Goal: Communication & Community: Answer question/provide support

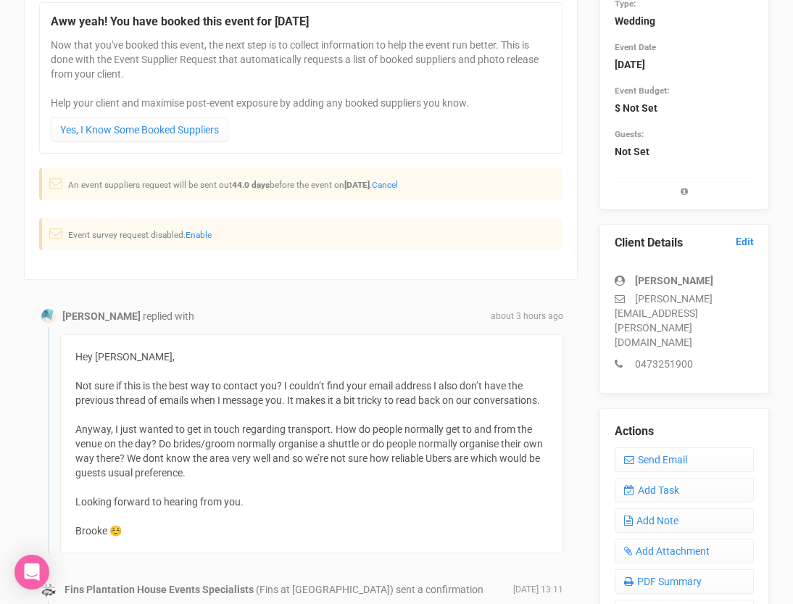
scroll to position [186, 0]
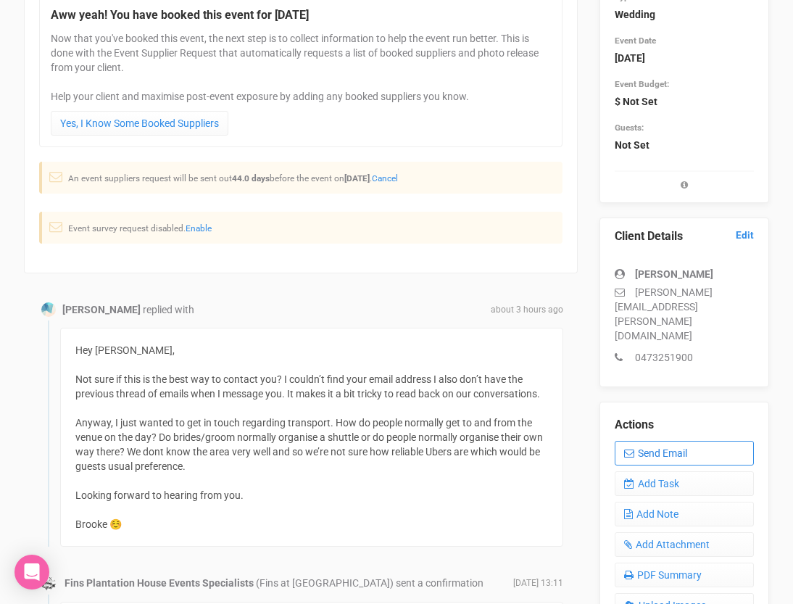
click at [633, 448] on icon at bounding box center [629, 453] width 10 height 10
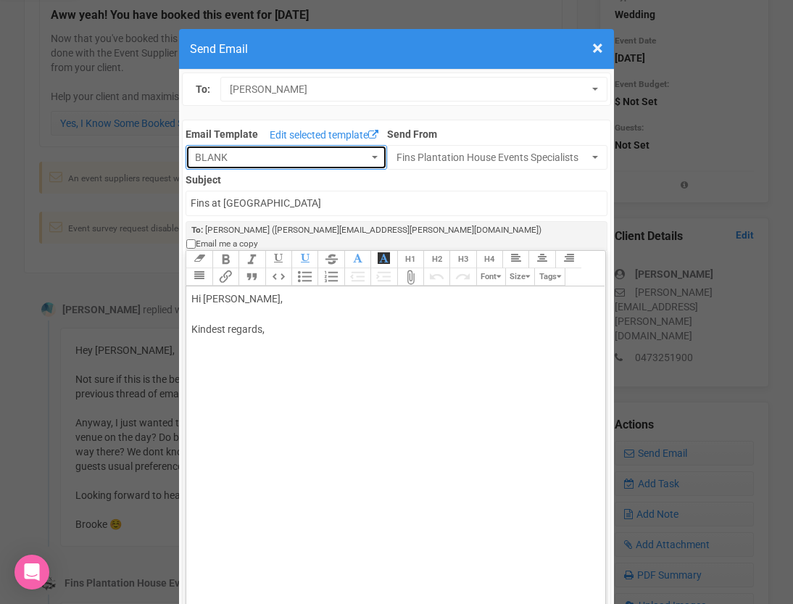
click at [326, 156] on span "BLANK" at bounding box center [281, 157] width 173 height 15
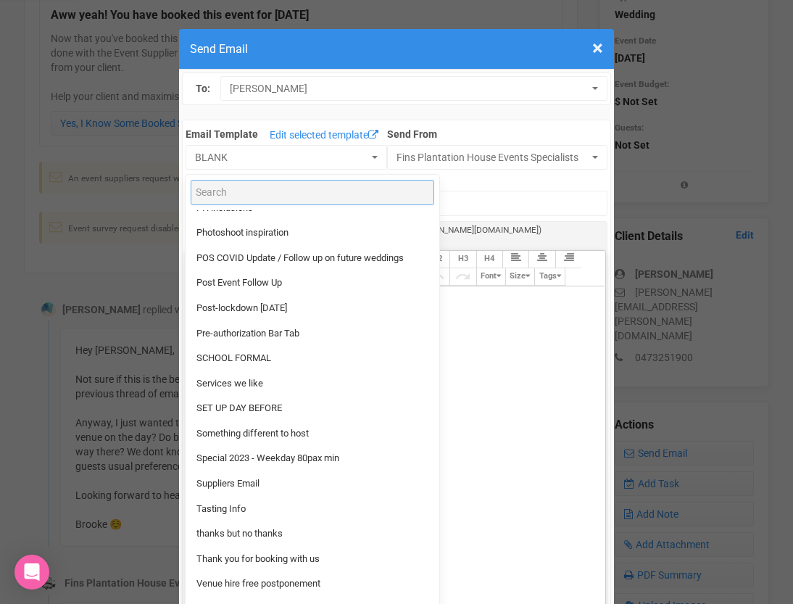
scroll to position [1210, 0]
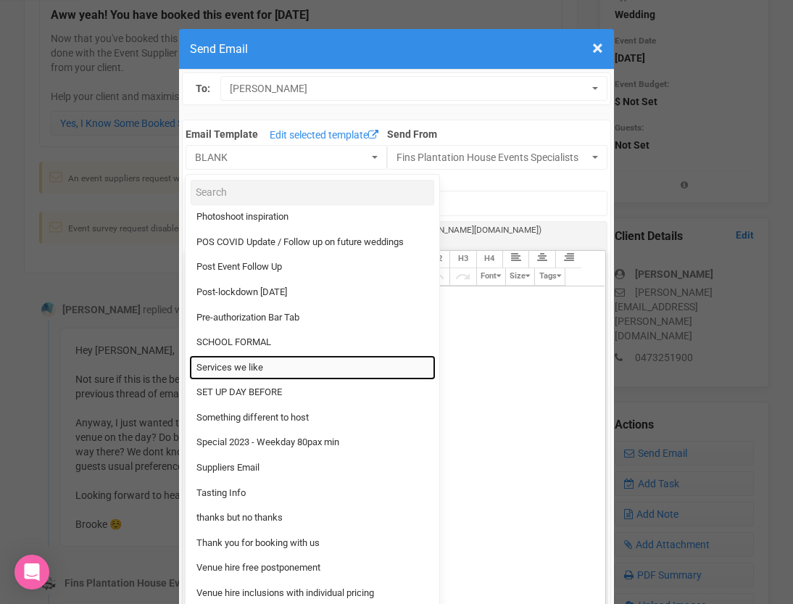
click at [271, 373] on link "Services we like" at bounding box center [312, 367] width 247 height 25
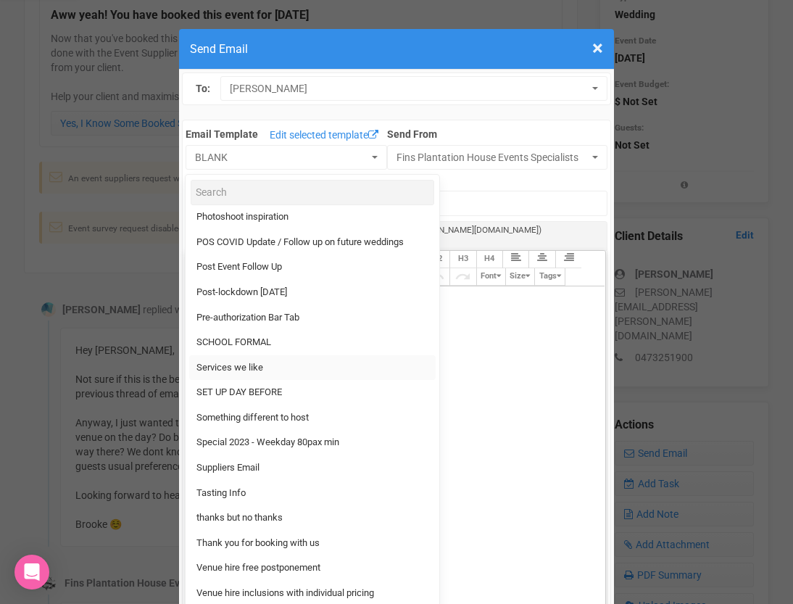
select select "89869"
type input "Fins Plantation House and services we like"
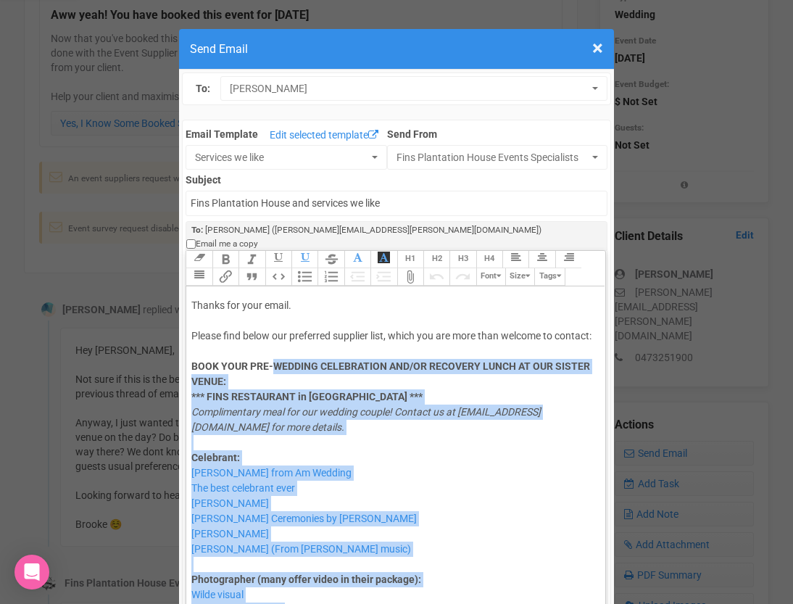
scroll to position [0, 0]
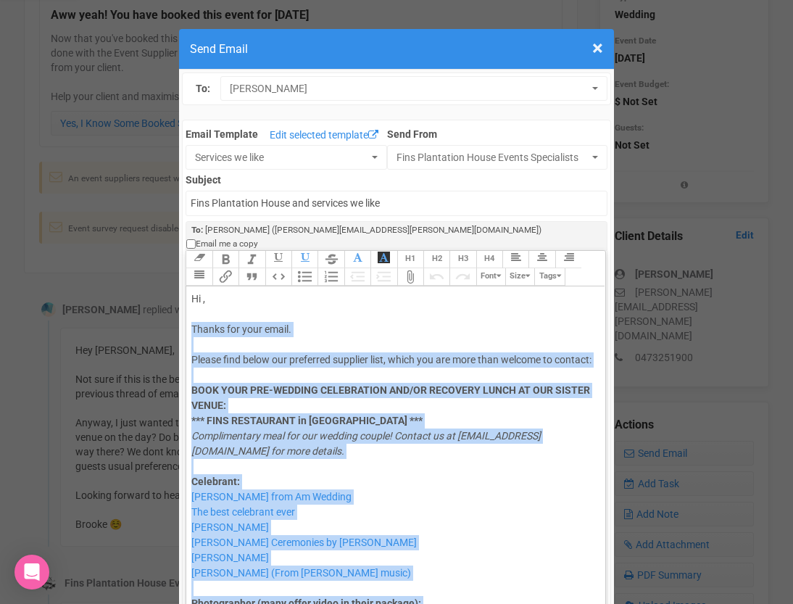
drag, startPoint x: 281, startPoint y: 551, endPoint x: 192, endPoint y: 319, distance: 248.6
click at [192, 319] on trix-editor "Hi , Thanks for your email. Please find below our preferred supplier list, whic…" at bounding box center [395, 467] width 418 height 363
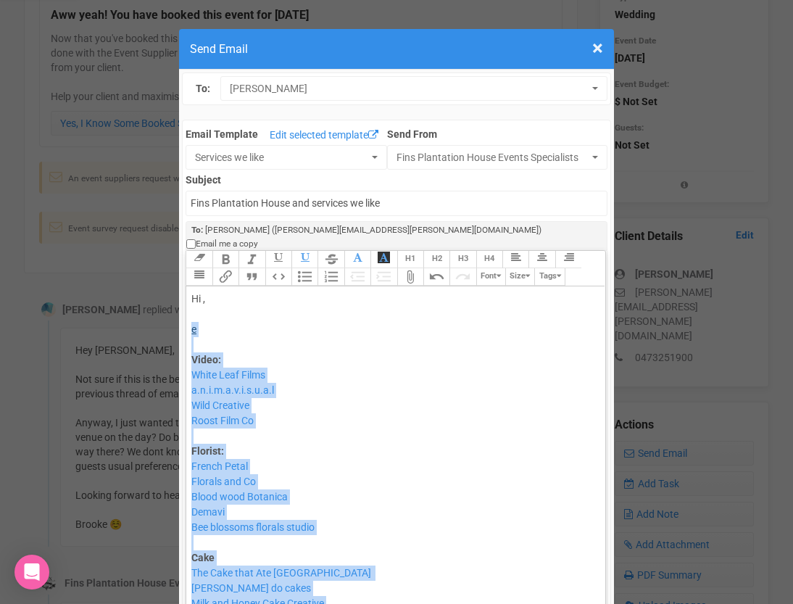
drag, startPoint x: 228, startPoint y: 479, endPoint x: 194, endPoint y: 315, distance: 167.4
click at [194, 315] on trix-editor "Hi , e Video: White Leaf Films a.n.i.m.a.v.i.s.u.a.l Wild Creative Roost Film C…" at bounding box center [395, 467] width 418 height 363
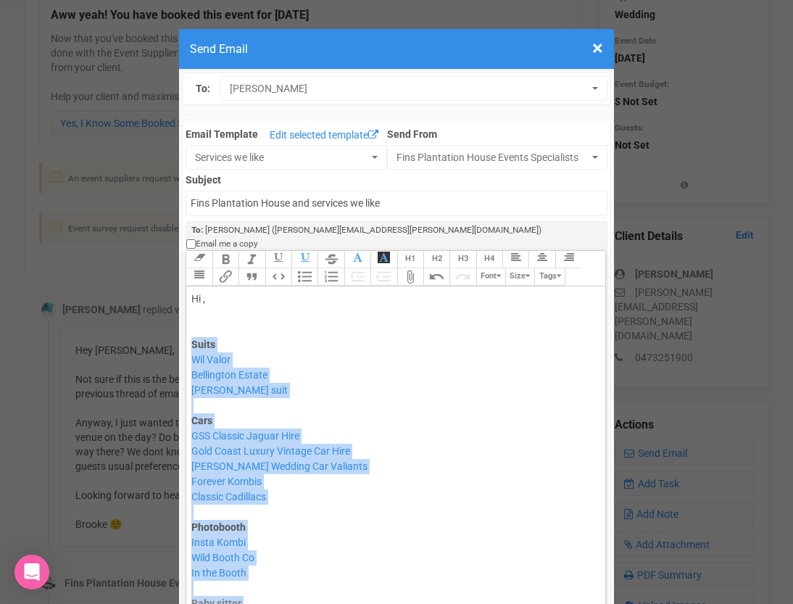
drag, startPoint x: 212, startPoint y: 520, endPoint x: 183, endPoint y: 327, distance: 195.0
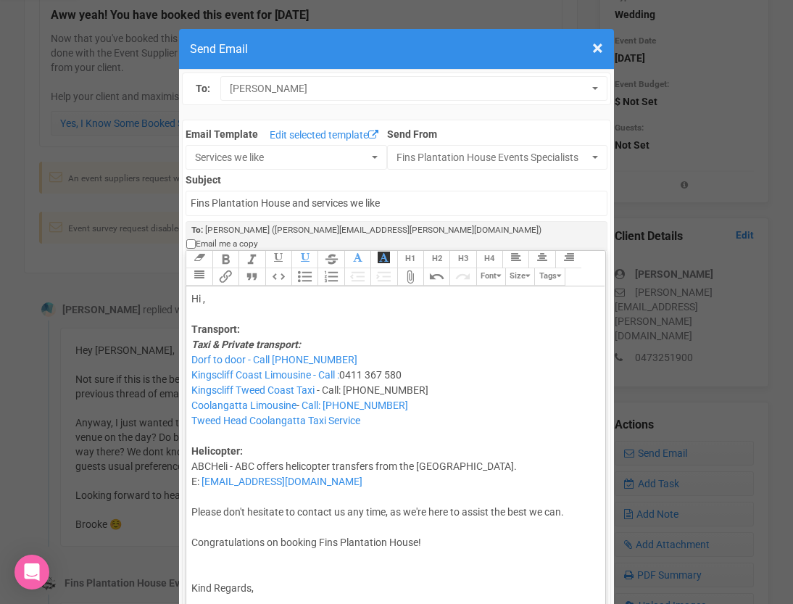
click at [204, 291] on div "Hi ," at bounding box center [392, 306] width 403 height 30
click at [239, 298] on div "Hi [PERSON_NAME]," at bounding box center [392, 306] width 403 height 30
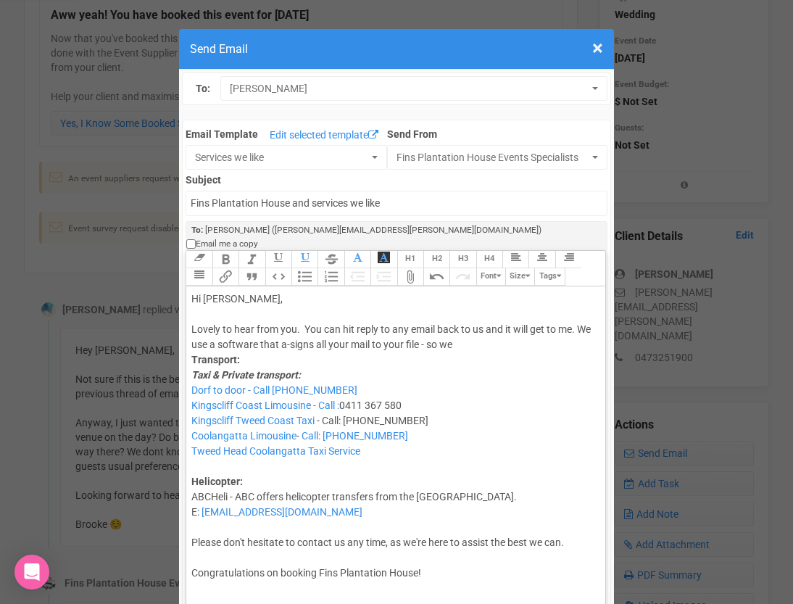
click at [346, 328] on div "Hi [PERSON_NAME], Lovely to hear from you. You can hit reply to any email back …" at bounding box center [392, 321] width 403 height 61
click at [500, 334] on div "Hi [PERSON_NAME], Lovely to hear from you. You can hit reply to any email back …" at bounding box center [392, 321] width 403 height 61
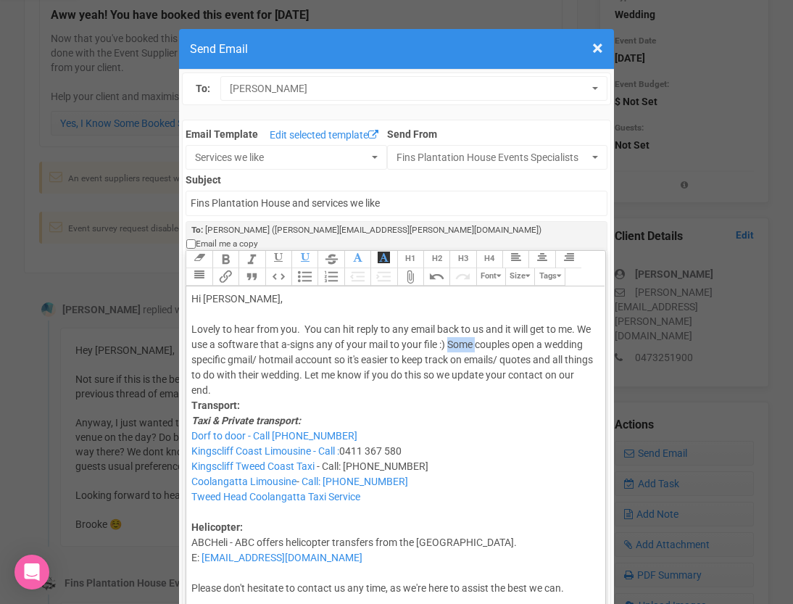
drag, startPoint x: 493, startPoint y: 333, endPoint x: 467, endPoint y: 330, distance: 26.3
click at [467, 330] on div "Hi [PERSON_NAME], Lovely to hear from you. You can hit reply to any email back …" at bounding box center [392, 344] width 403 height 107
click at [511, 346] on div "Hi [PERSON_NAME], Lovely to hear from you. You can hit reply to any email back …" at bounding box center [392, 344] width 403 height 107
drag, startPoint x: 465, startPoint y: 360, endPoint x: 297, endPoint y: 359, distance: 168.2
click at [297, 359] on div "Hi [PERSON_NAME], Lovely to hear from you. You can hit reply to any email back …" at bounding box center [392, 344] width 403 height 107
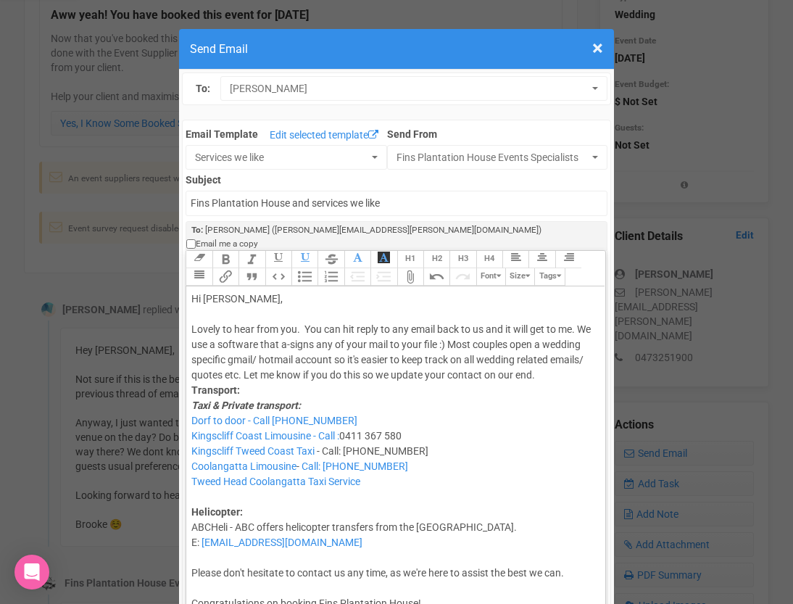
click at [262, 380] on div "Hi [PERSON_NAME], Lovely to hear from you. You can hit reply to any email back …" at bounding box center [392, 336] width 403 height 91
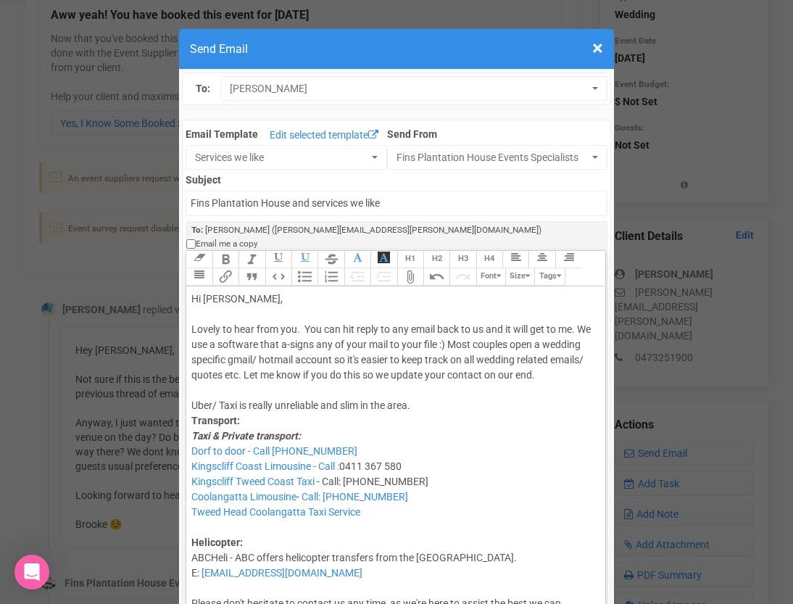
click at [429, 406] on div "Hi [PERSON_NAME], Lovely to hear from you. You can hit reply to any email back …" at bounding box center [392, 352] width 403 height 122
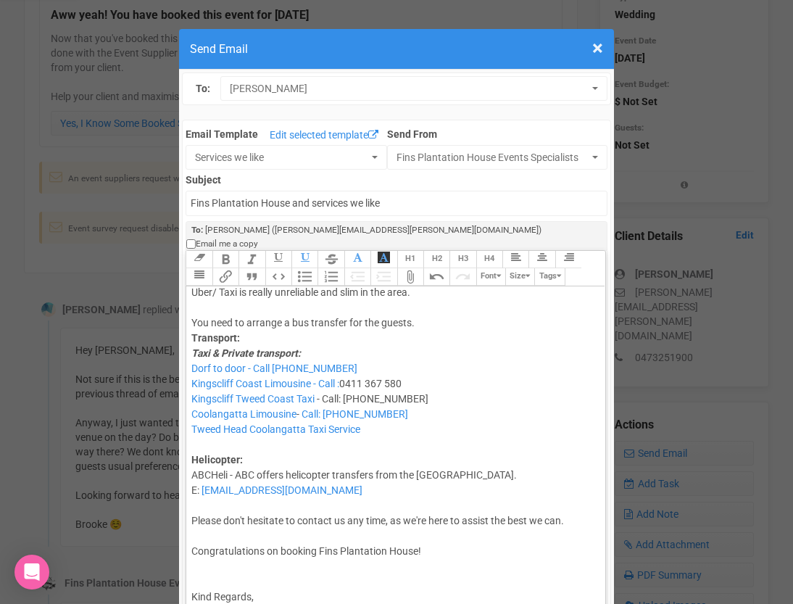
scroll to position [112, 0]
click at [428, 295] on div "Hi [PERSON_NAME], Lovely to hear from you. You can hit reply to any email back …" at bounding box center [392, 256] width 403 height 152
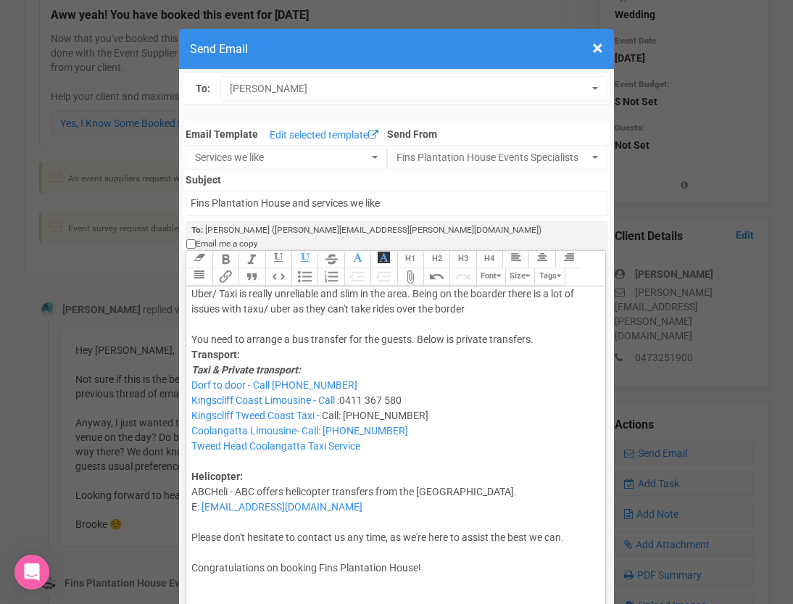
click at [263, 312] on div "Hi [PERSON_NAME], Lovely to hear from you. You can hit reply to any email back …" at bounding box center [392, 263] width 403 height 167
click at [512, 292] on div "Hi [PERSON_NAME], Lovely to hear from you. You can hit reply to any email back …" at bounding box center [392, 263] width 403 height 167
click at [318, 308] on div "Hi [PERSON_NAME], Lovely to hear from you. You can hit reply to any email back …" at bounding box center [392, 263] width 403 height 167
click at [533, 309] on div "Hi [PERSON_NAME], Lovely to hear from you. You can hit reply to any email back …" at bounding box center [392, 263] width 403 height 167
click at [547, 338] on div "Hi [PERSON_NAME], Lovely to hear from you. You can hit reply to any email back …" at bounding box center [392, 263] width 403 height 167
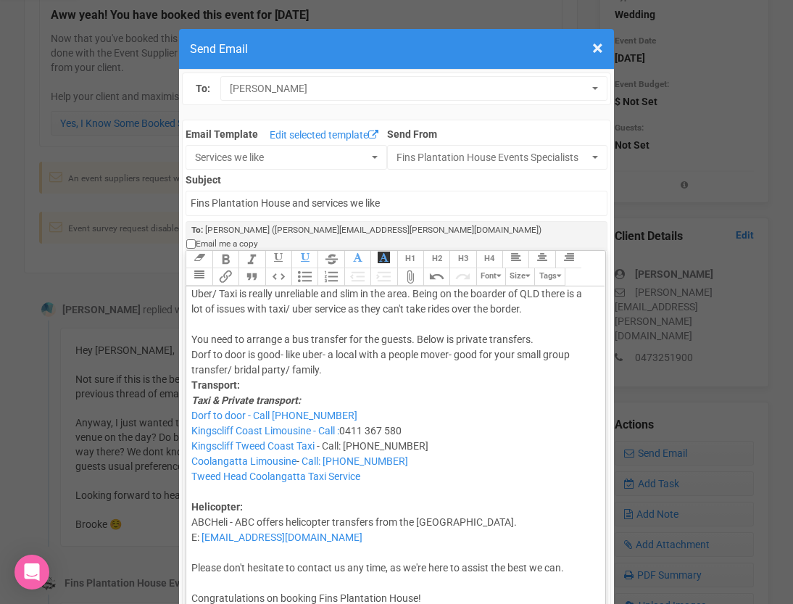
click at [326, 371] on div "Hi [PERSON_NAME], Lovely to hear from you. You can hit reply to any email back …" at bounding box center [392, 279] width 403 height 198
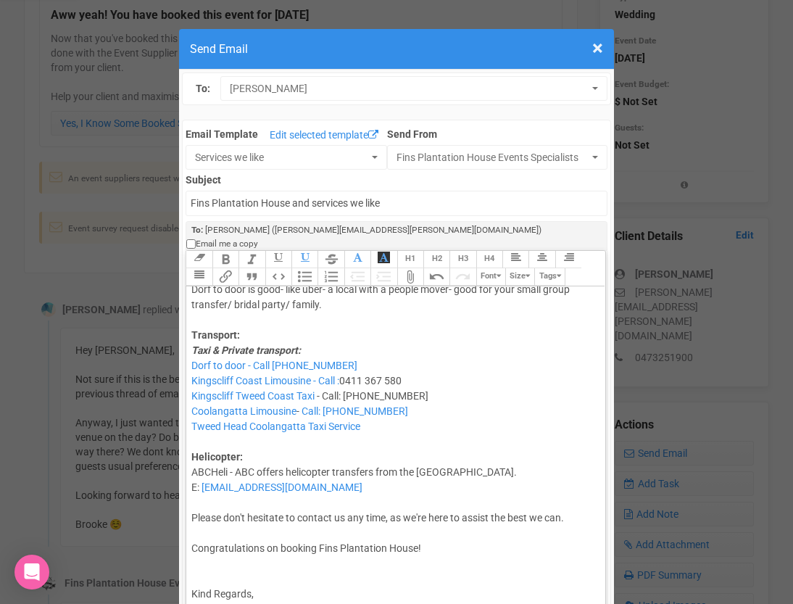
scroll to position [211, 0]
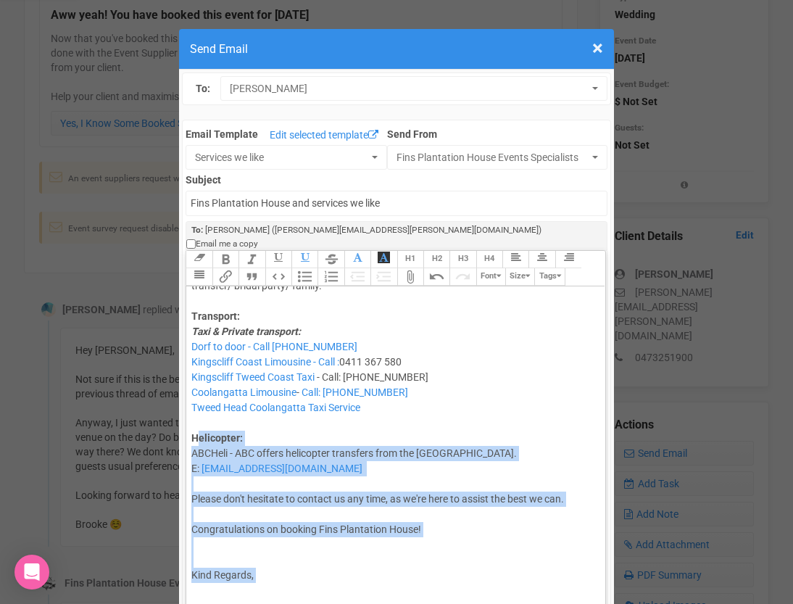
drag, startPoint x: 227, startPoint y: 583, endPoint x: 199, endPoint y: 423, distance: 161.9
click at [199, 423] on trix-editor "Hi [PERSON_NAME], Lovely to hear from you. You can hit reply to any email back …" at bounding box center [395, 467] width 418 height 363
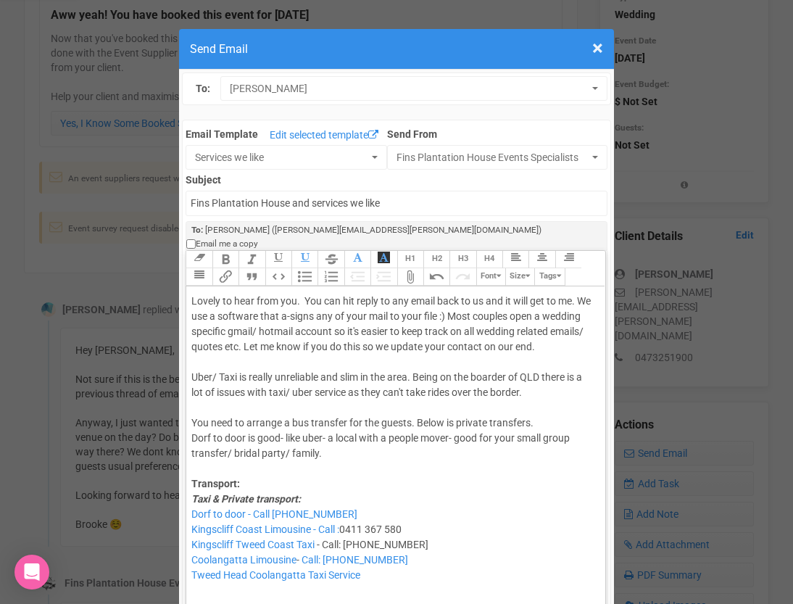
scroll to position [44, 0]
type trix-editor "<div>Hi [PERSON_NAME],<br><br>Lovely to hear from you.&nbsp; You can hit reply …"
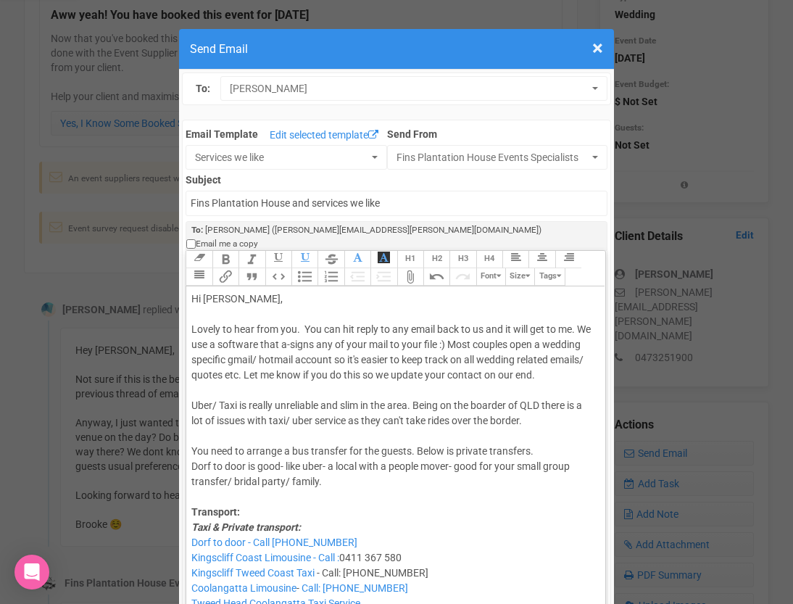
scroll to position [0, 0]
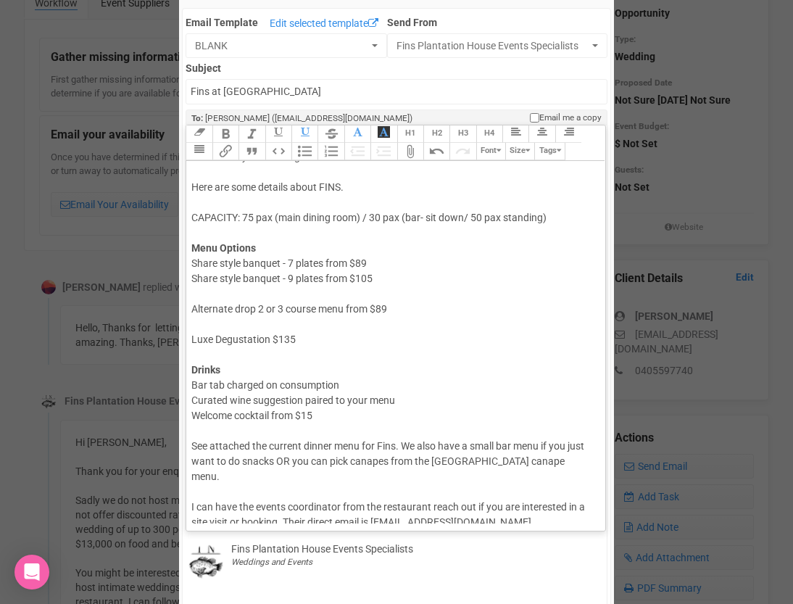
scroll to position [54, 0]
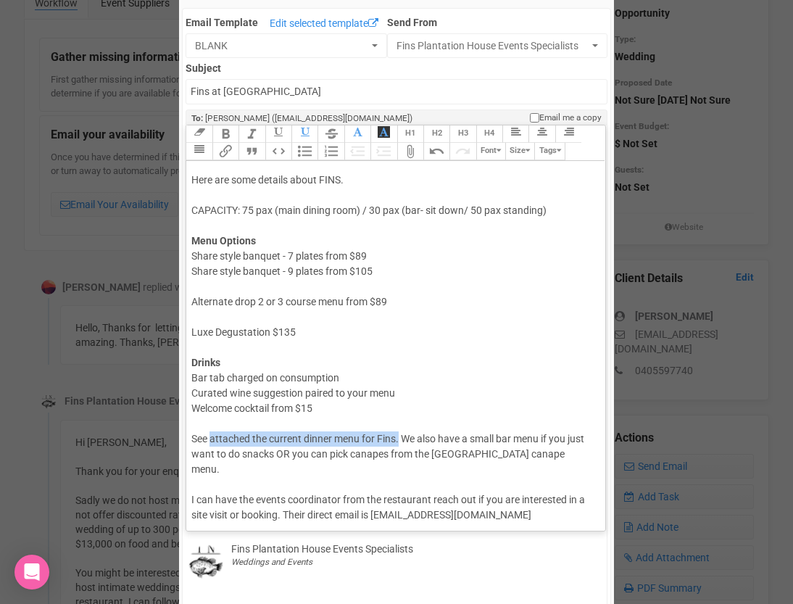
drag, startPoint x: 400, startPoint y: 439, endPoint x: 212, endPoint y: 436, distance: 188.5
click at [211, 437] on div "Drinks Bar tab charged on consumption Curated wine suggestion paired to your me…" at bounding box center [392, 438] width 403 height 167
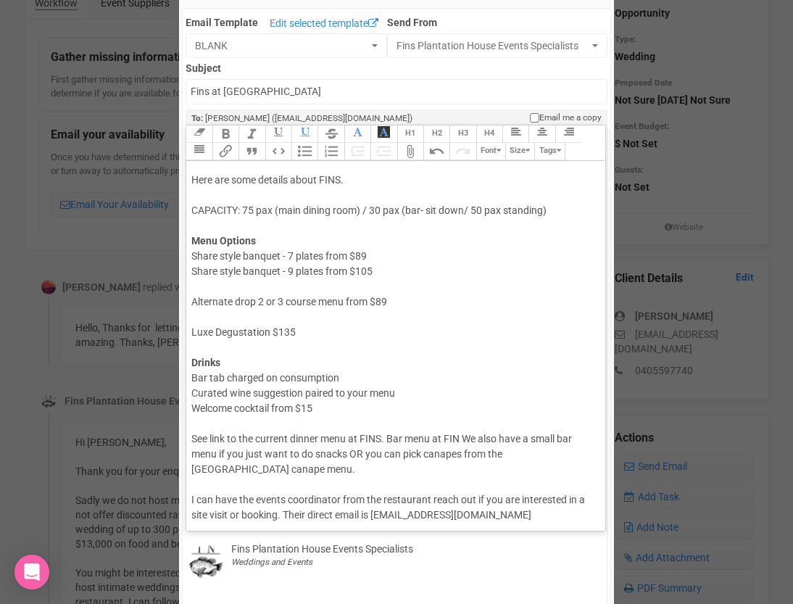
type trix-editor "<div>Hi Fernanda,<br><br>Thanks for your message.<br><br>Here are some details …"
drag, startPoint x: 390, startPoint y: 436, endPoint x: 430, endPoint y: 436, distance: 39.9
click at [430, 436] on div "Drinks Bar tab charged on consumption Curated wine suggestion paired to your me…" at bounding box center [392, 438] width 403 height 167
click at [228, 147] on trix-toolbar "Link Unlink Bold Italic Strikethrough H1 H2 H3 H4 Link Quote Code Bullets Numbe…" at bounding box center [395, 143] width 418 height 36
paste input "https://www.fins.com.au/bar-florent/"
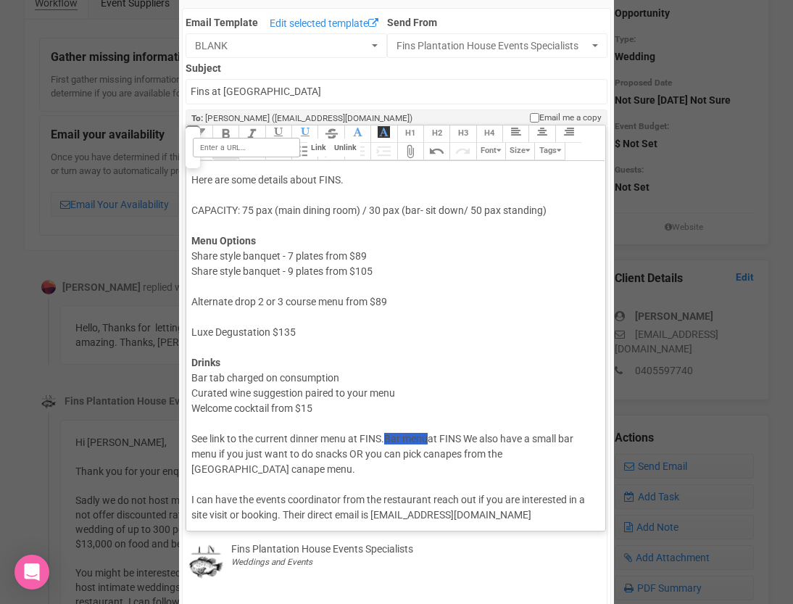
type input "https://www.fins.com.au/bar-florent/"
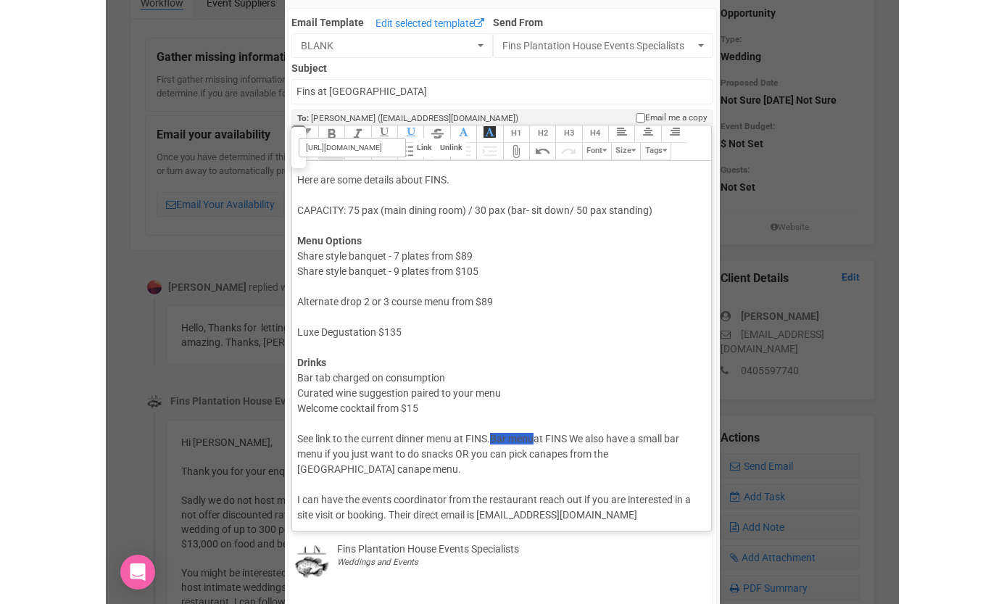
scroll to position [0, 0]
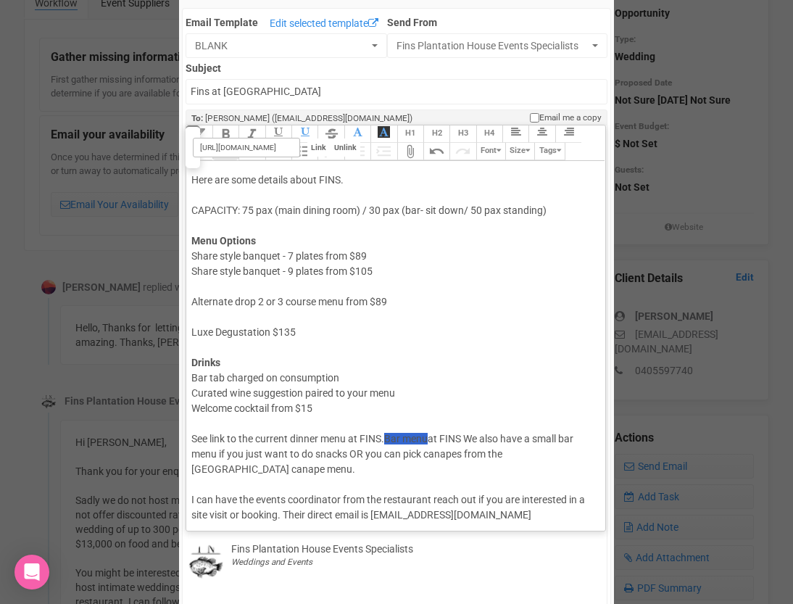
type trix-editor "<div>Hi Fernanda,<br><br>Thanks for your message.<br><br>Here are some details …"
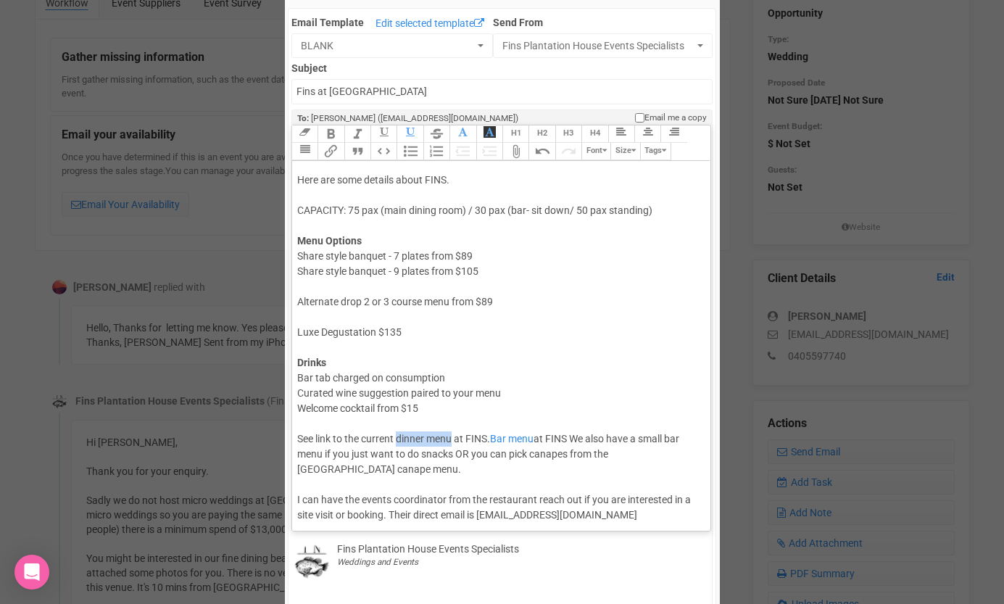
drag, startPoint x: 397, startPoint y: 440, endPoint x: 452, endPoint y: 441, distance: 54.4
click at [452, 441] on div "Drinks Bar tab charged on consumption Curated wine suggestion paired to your me…" at bounding box center [498, 438] width 403 height 167
click at [333, 149] on trix-toolbar "Link Unlink Bold Italic Strikethrough H1 H2 H3 H4 Link Quote Code Bullets Numbe…" at bounding box center [500, 143] width 418 height 36
paste input "https://www.fins.com.au/menu-fins-seafood-restaurant-kingscliff/"
type input "https://www.fins.com.au/menu-fins-seafood-restaurant-kingscliff/"
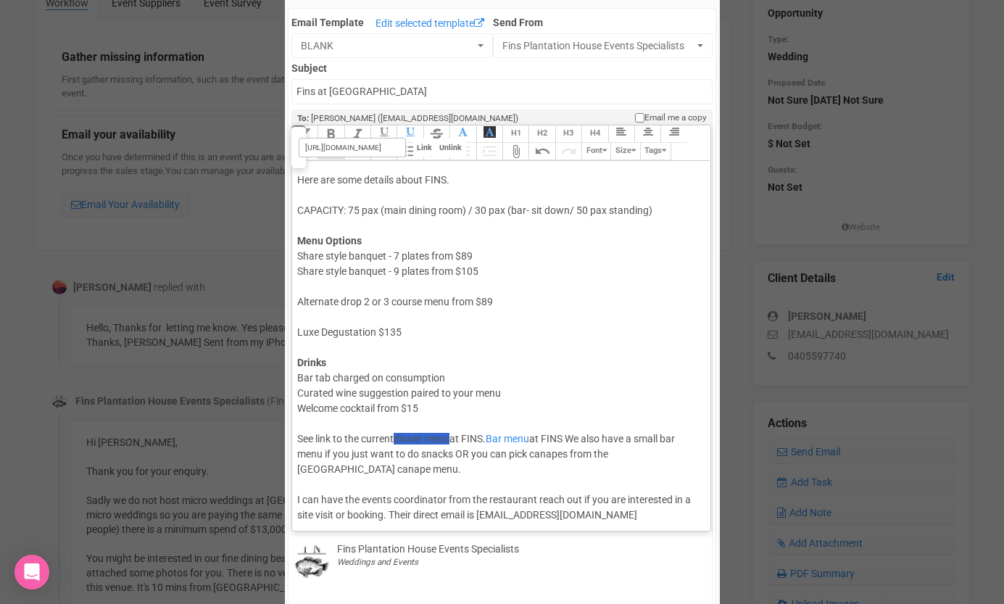
type trix-editor "<div>Hi Fernanda,<br><br>Thanks for your message.<br><br>Here are some details …"
click at [430, 304] on div "Alternate drop 2 or 3 course menu from $89" at bounding box center [498, 309] width 403 height 30
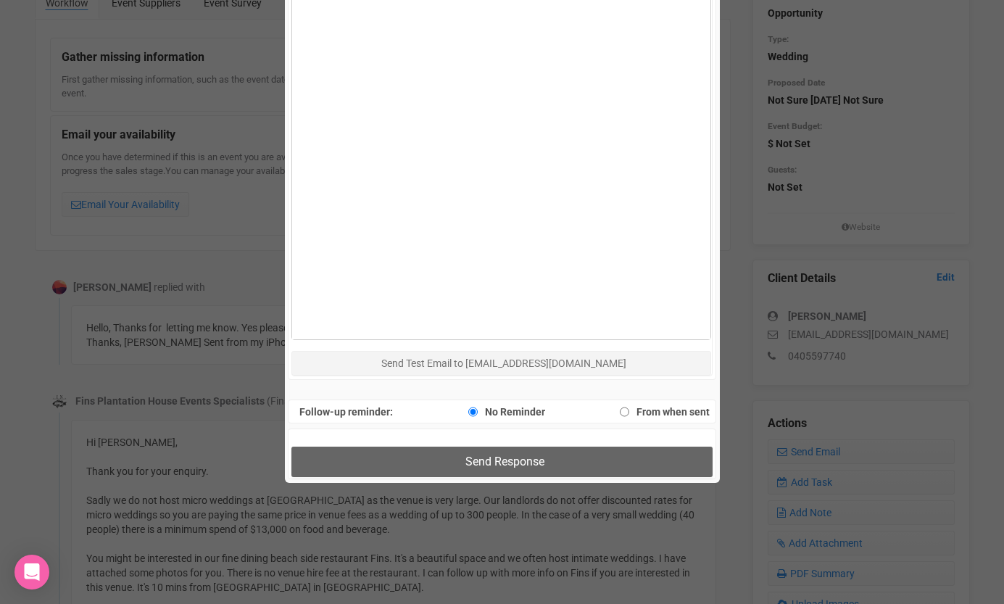
scroll to position [800, 0]
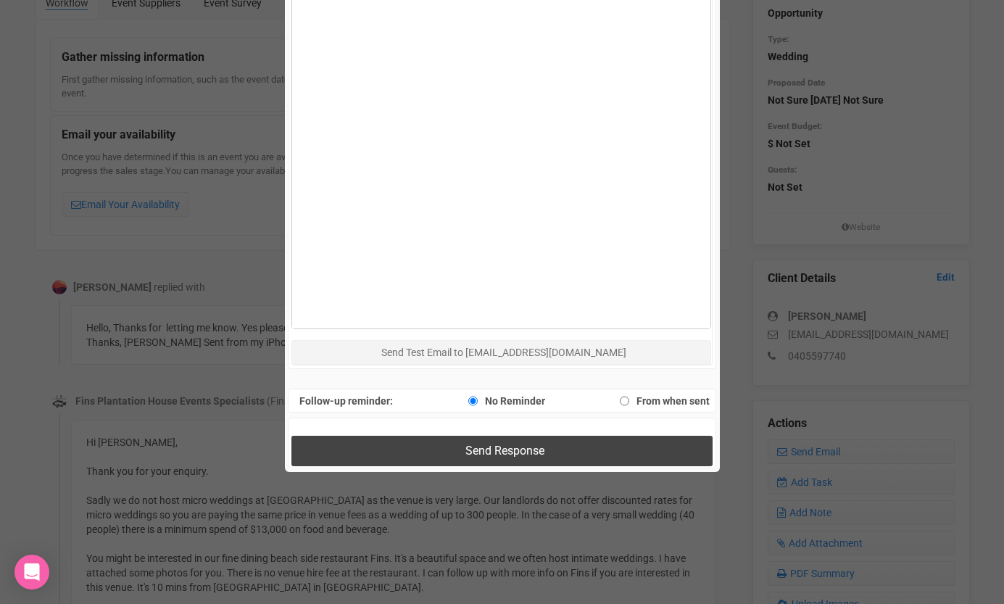
click at [393, 455] on button "Send Response" at bounding box center [501, 451] width 421 height 30
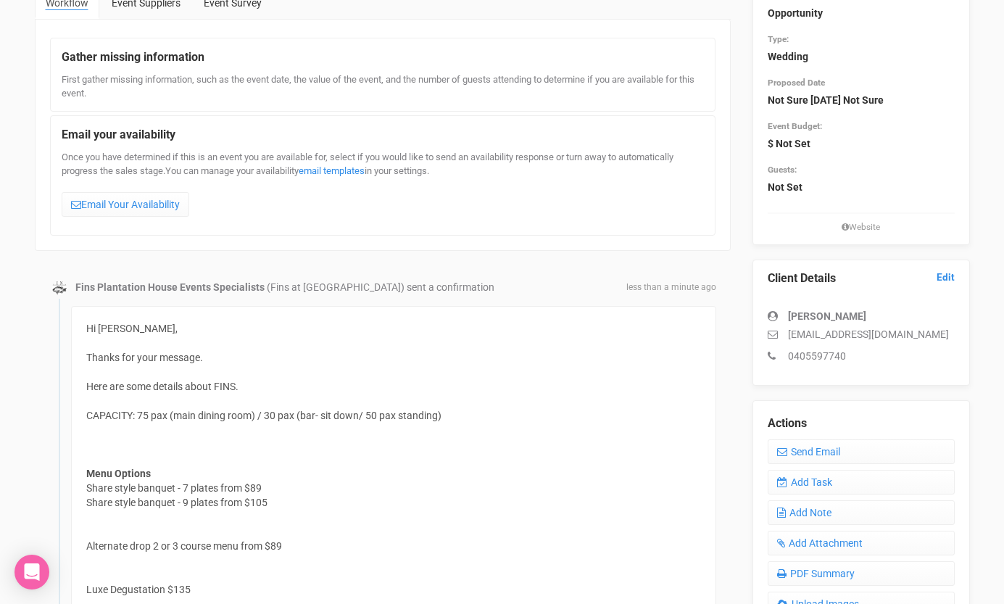
scroll to position [0, 0]
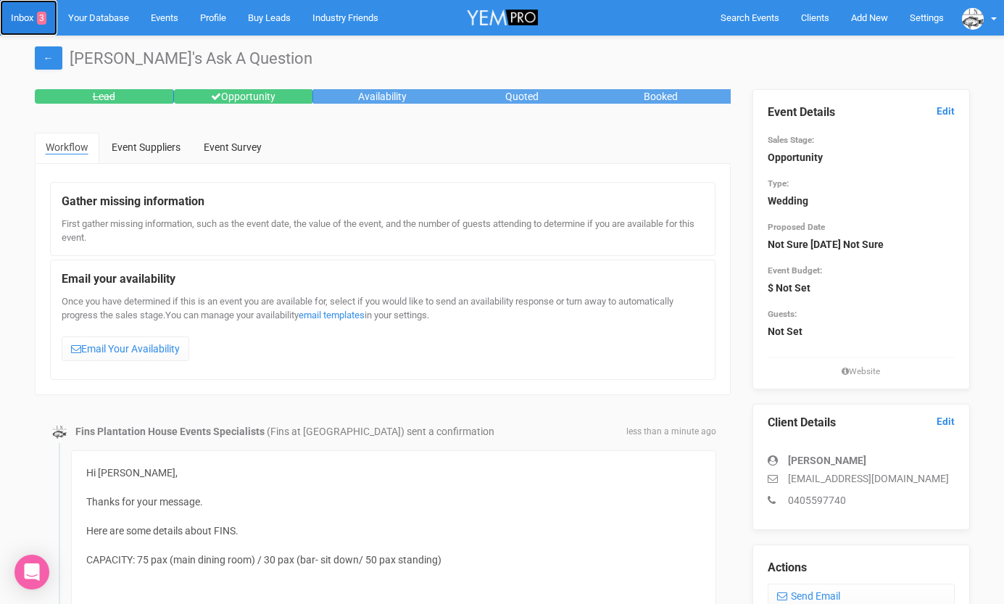
click at [31, 16] on link "Inbox 3" at bounding box center [28, 18] width 57 height 36
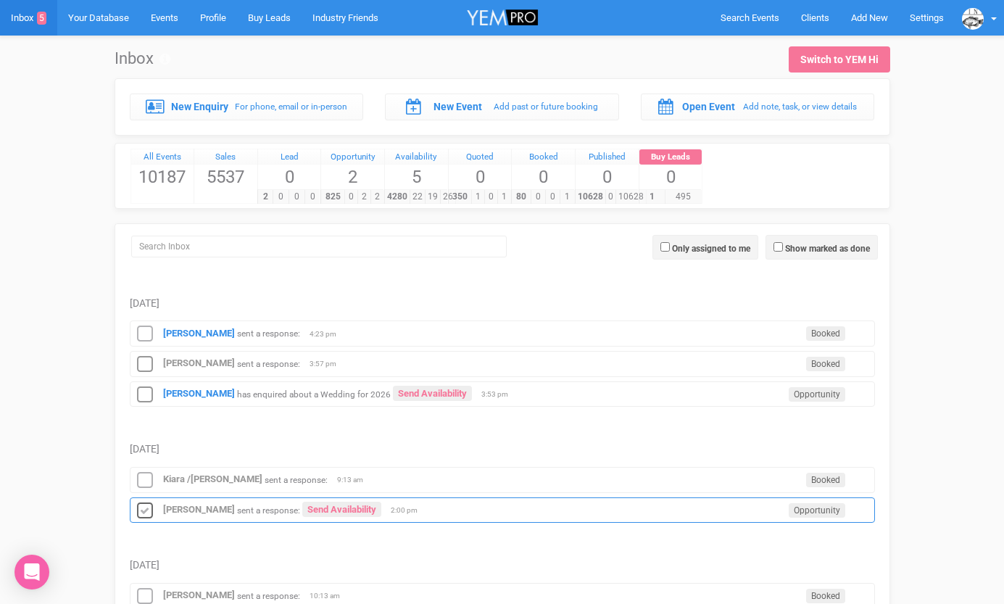
click at [147, 508] on icon at bounding box center [145, 511] width 22 height 19
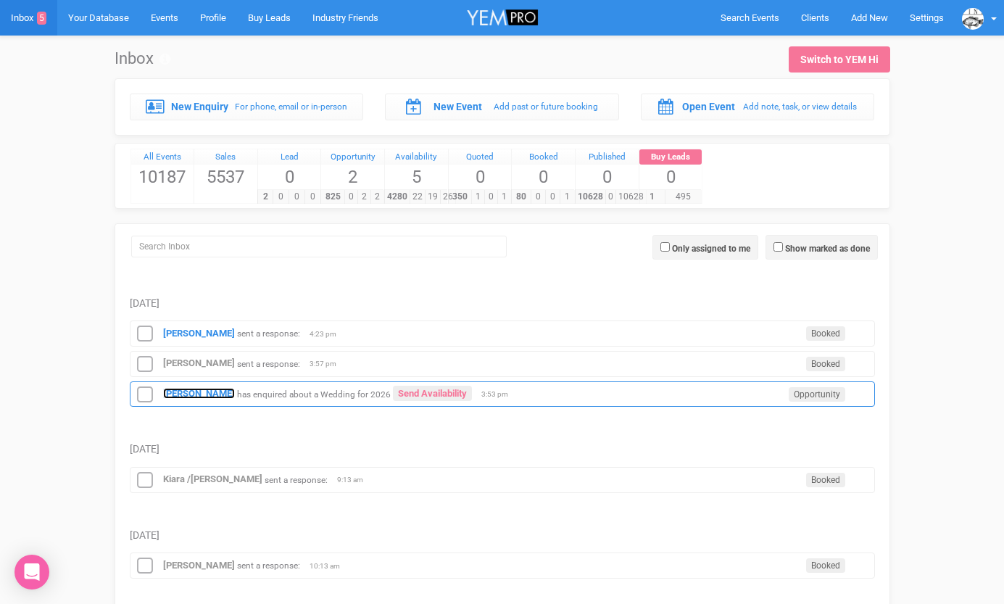
click at [181, 390] on strong "[PERSON_NAME]" at bounding box center [199, 393] width 72 height 11
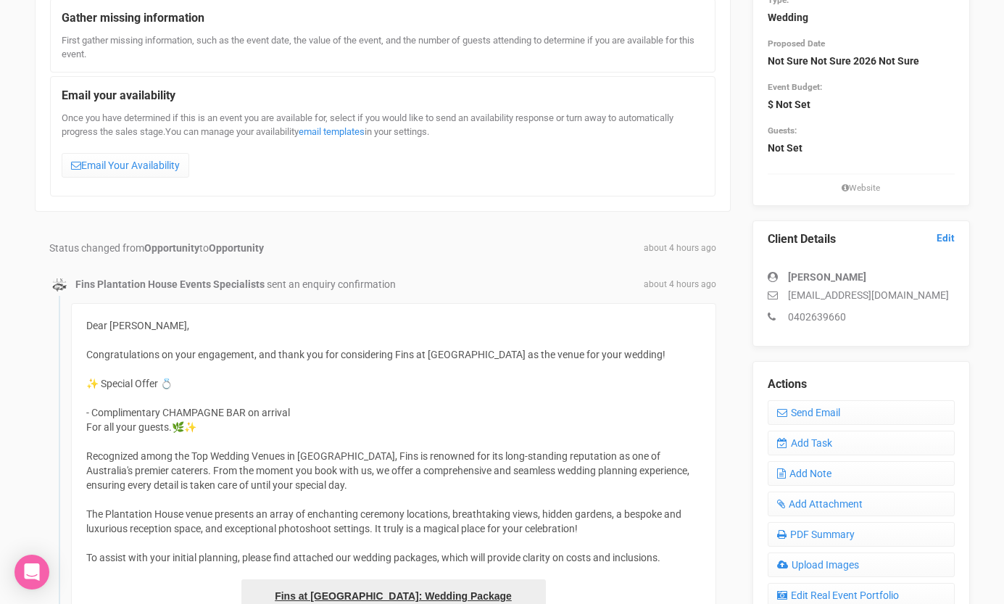
scroll to position [150, 0]
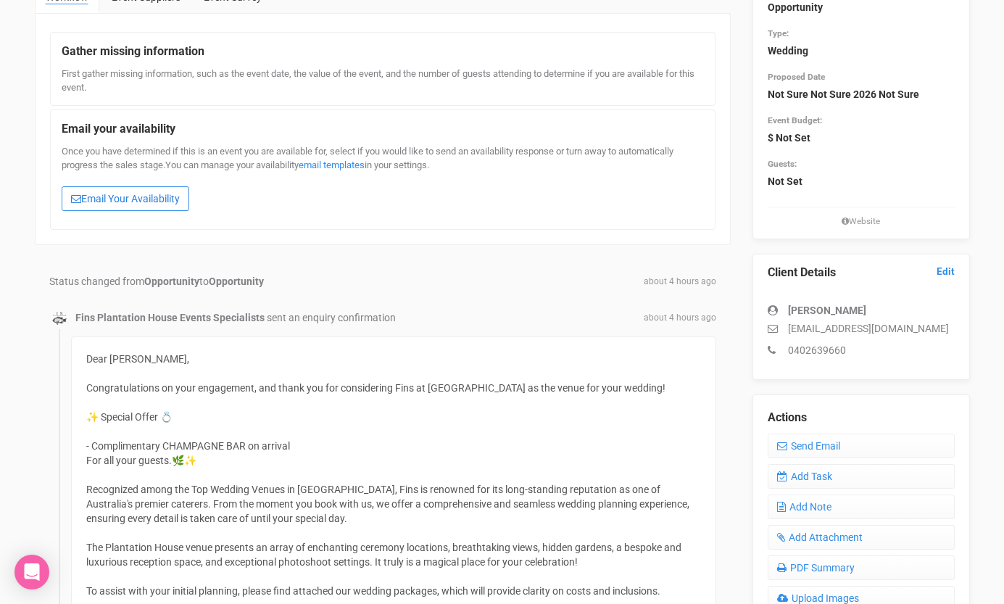
click at [156, 202] on link "Email Your Availability" at bounding box center [126, 198] width 128 height 25
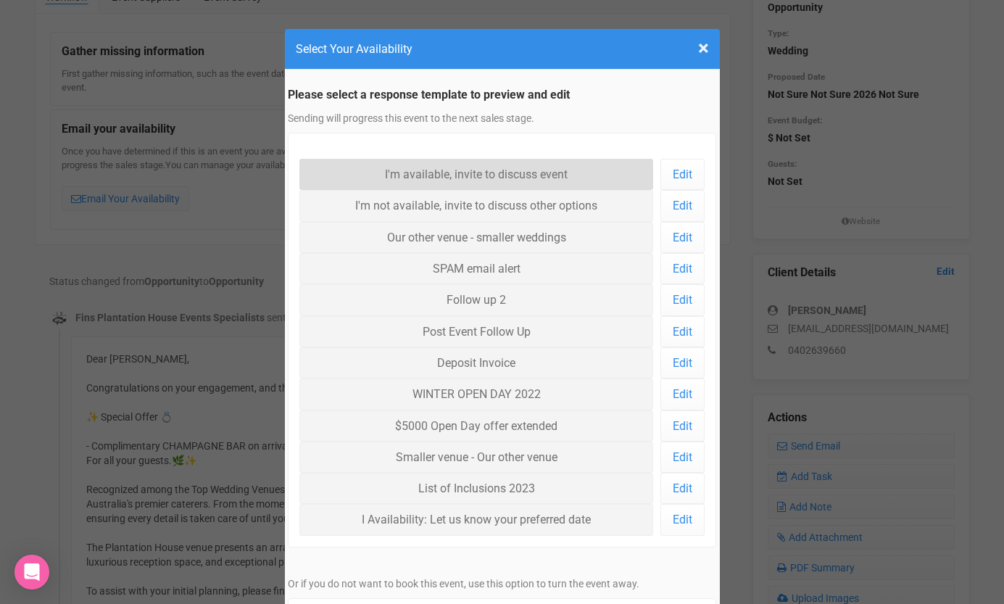
click at [377, 174] on link "I'm available, invite to discuss event" at bounding box center [476, 174] width 355 height 31
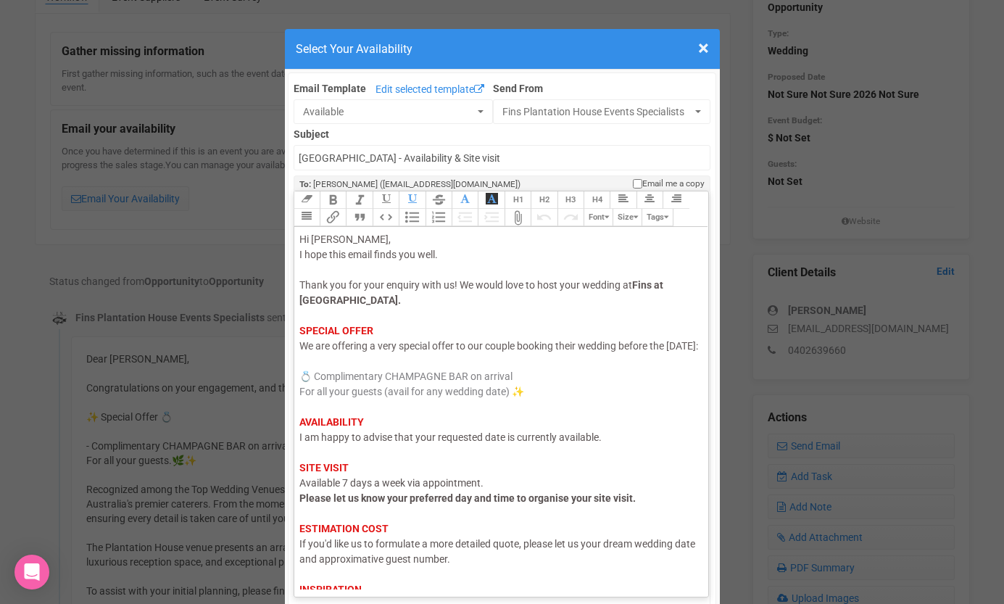
click at [381, 443] on span "I am happy to advise that your requested date is currently available." at bounding box center [450, 437] width 302 height 12
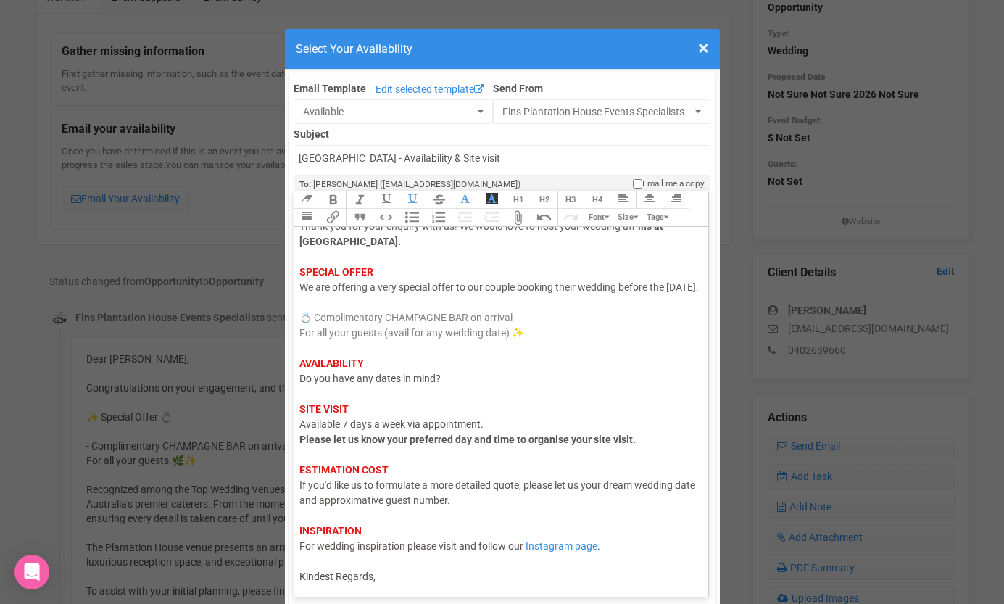
click at [397, 576] on div "Hi Casey, I hope this email finds you well. Thank you for your enquiry with us!…" at bounding box center [498, 378] width 399 height 411
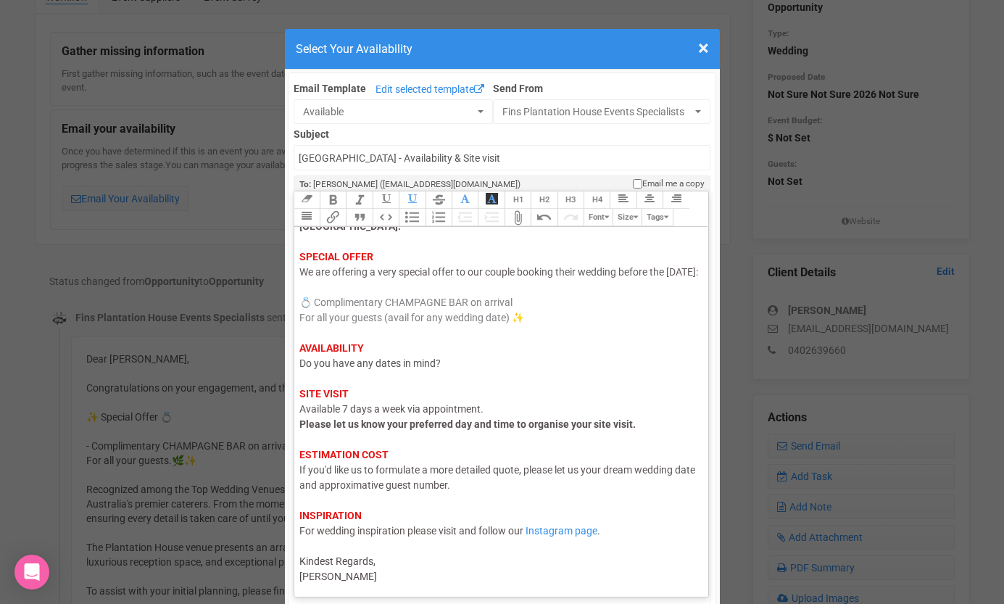
type trix-editor "<div><span style="color: rgb(95, 88, 88);">Hi Casey,</span><br><span style="col…"
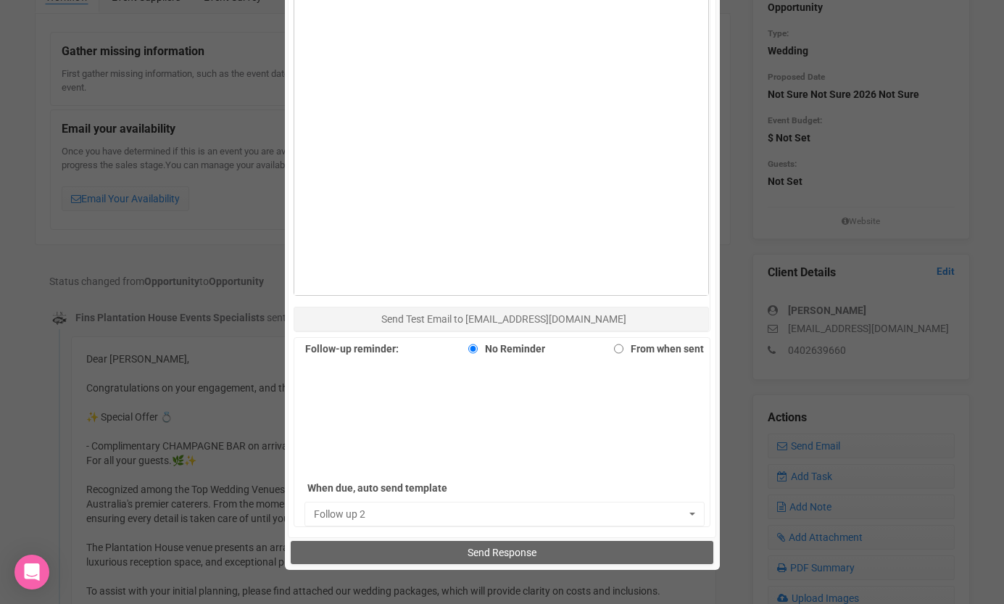
scroll to position [884, 0]
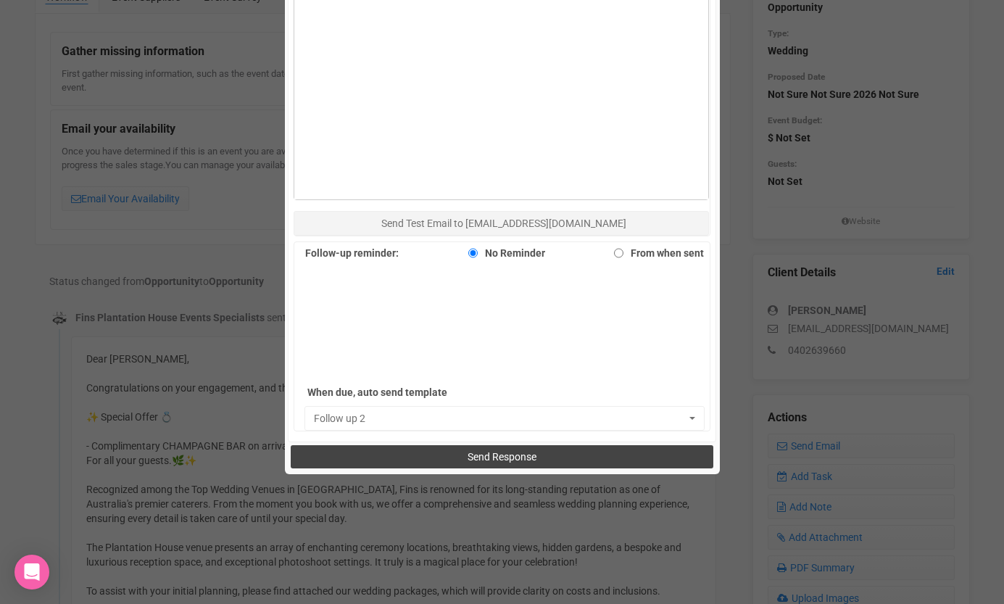
click at [421, 457] on button "Send Response" at bounding box center [502, 456] width 423 height 23
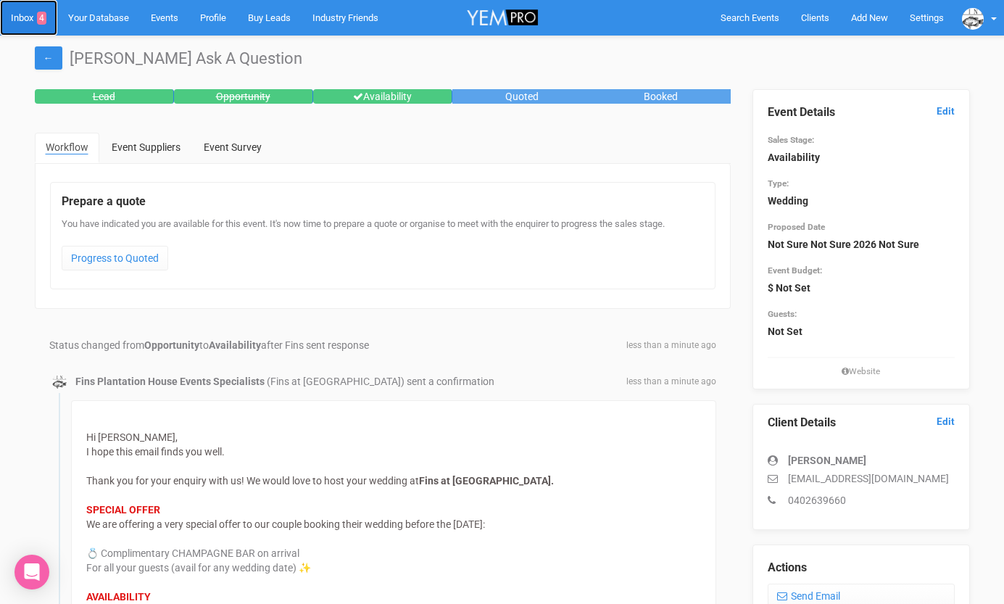
click at [27, 18] on link "Inbox 4" at bounding box center [28, 18] width 57 height 36
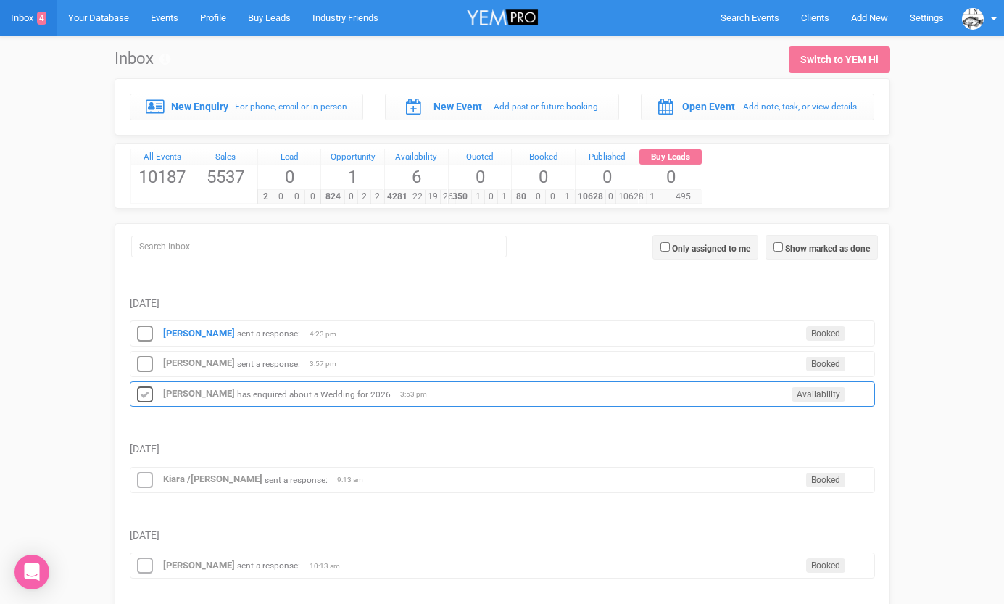
click at [149, 396] on icon at bounding box center [145, 395] width 22 height 19
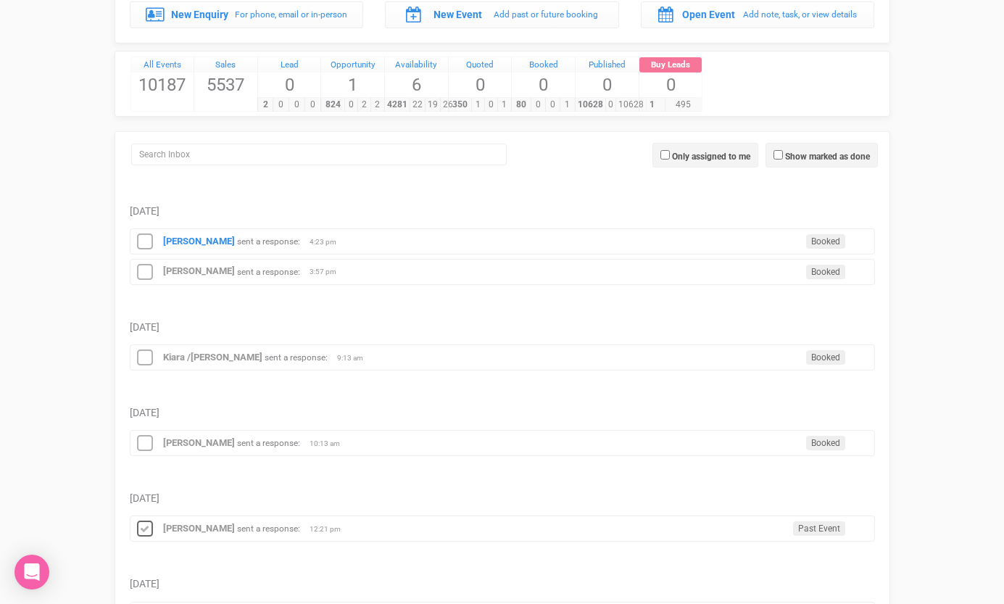
scroll to position [91, 0]
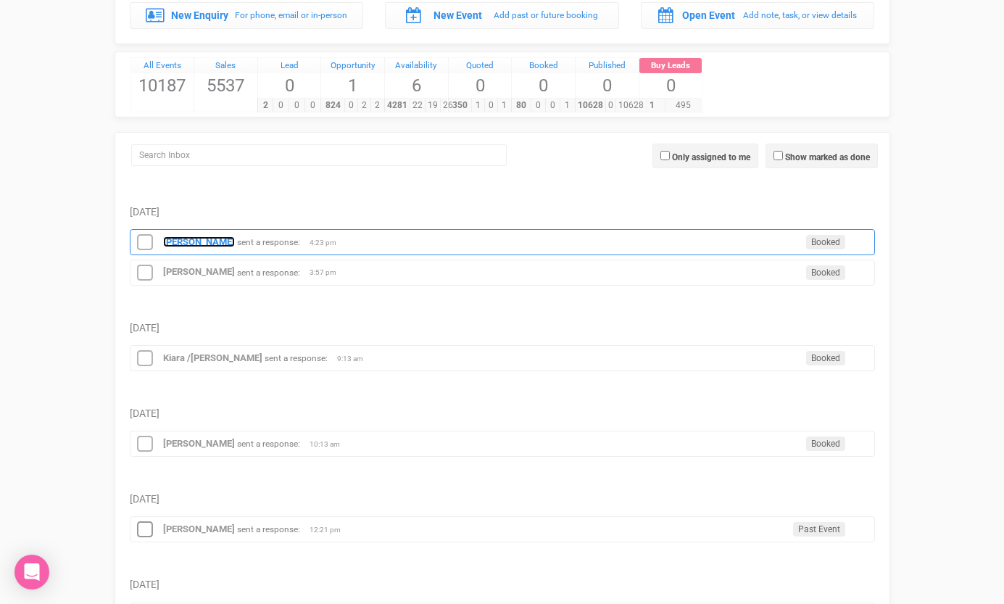
click at [180, 241] on strong "[PERSON_NAME]" at bounding box center [199, 241] width 72 height 11
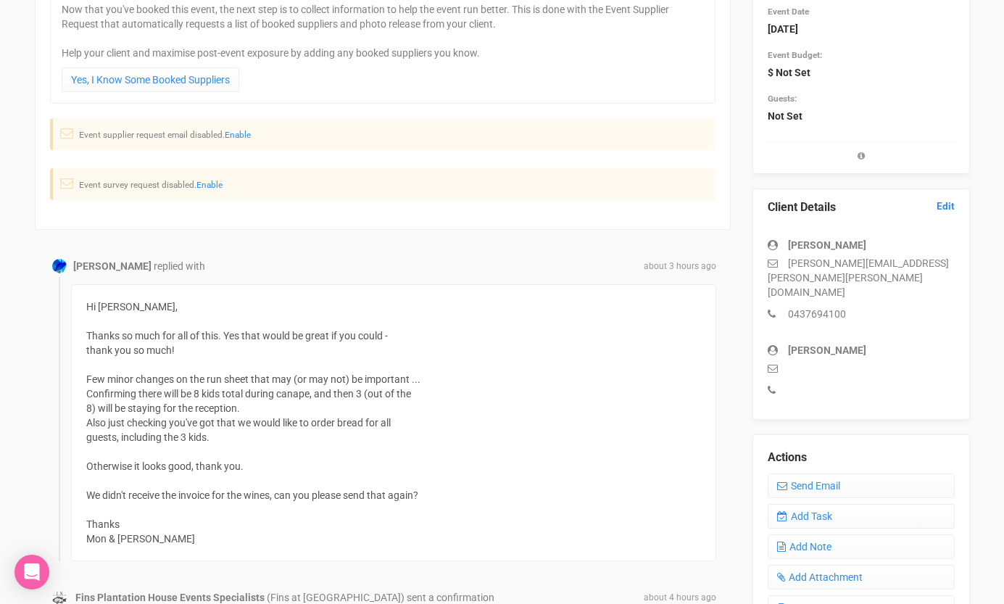
scroll to position [265, 0]
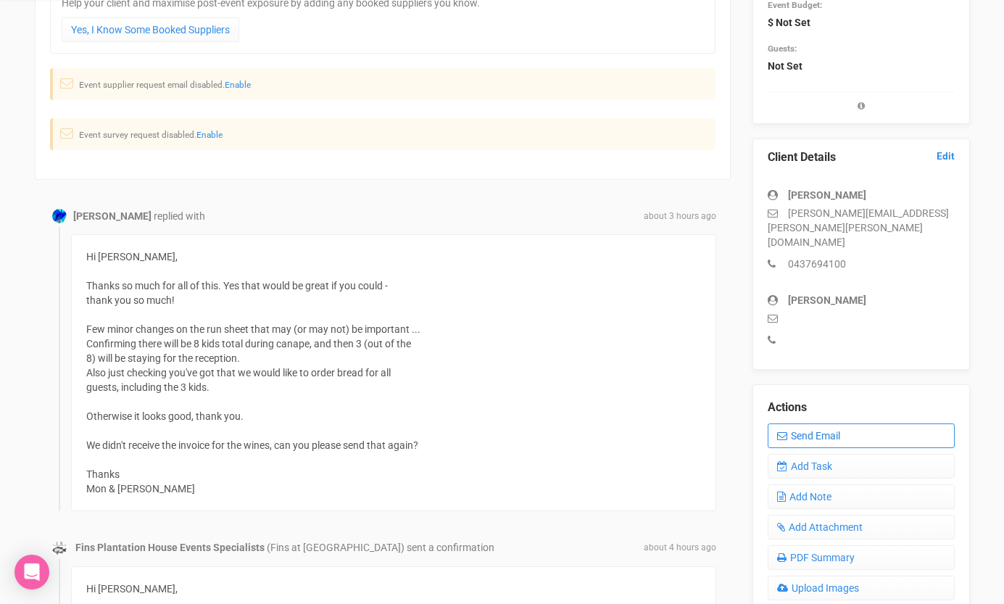
click at [785, 431] on icon at bounding box center [782, 436] width 10 height 10
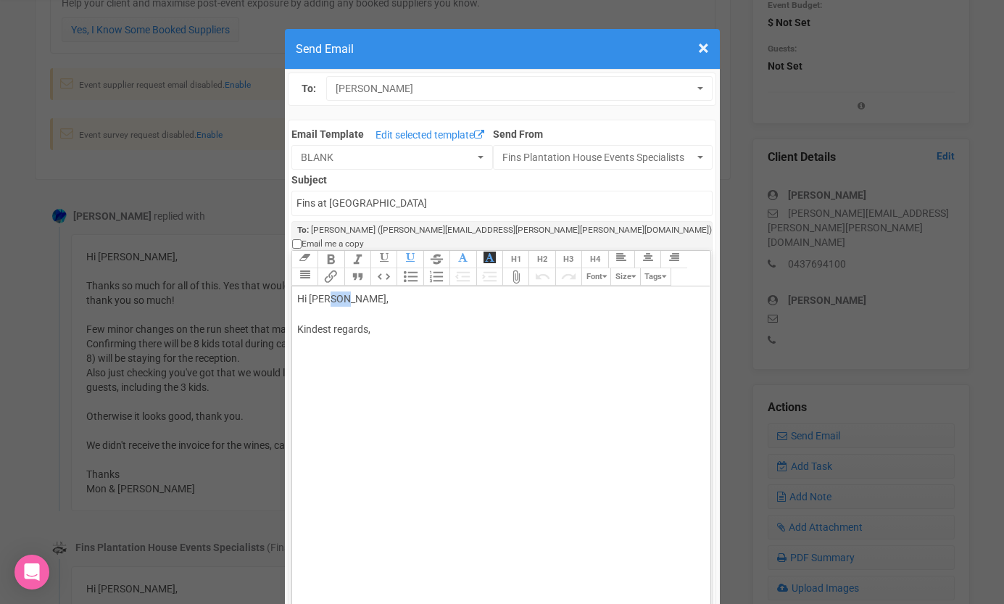
drag, startPoint x: 344, startPoint y: 286, endPoint x: 331, endPoint y: 285, distance: 13.1
click at [332, 291] on div "Hi Monica, Kindest regards," at bounding box center [498, 329] width 403 height 76
click at [413, 314] on div "Hi Mon and Leo Sorry i missed the attachement :) Kindest regards," at bounding box center [498, 344] width 403 height 107
click at [457, 312] on div "Hi Mon and Leo Sorry i missed the attachment :) Kindest regards," at bounding box center [498, 344] width 403 height 107
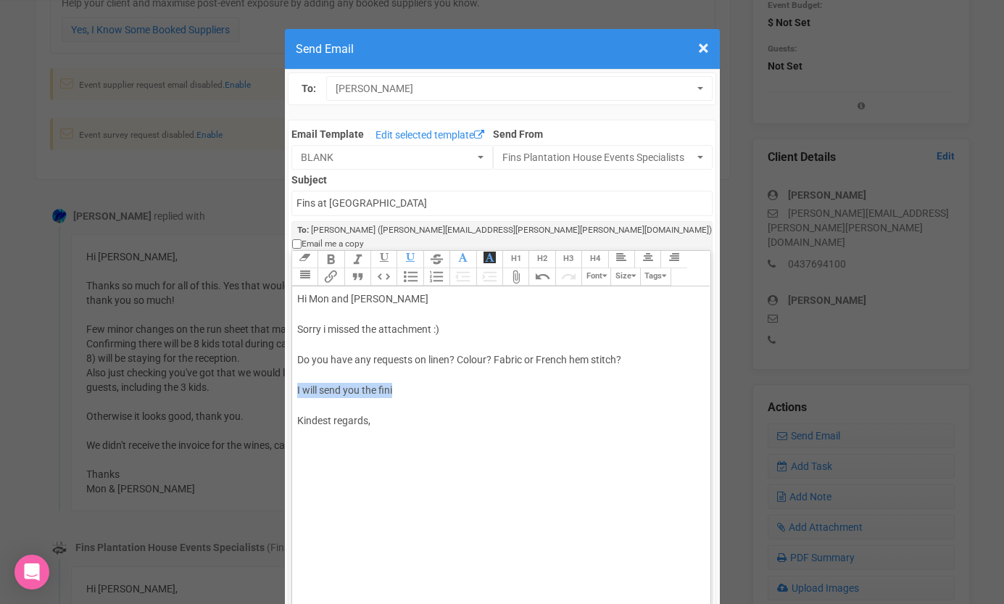
drag, startPoint x: 408, startPoint y: 370, endPoint x: 297, endPoint y: 374, distance: 111.7
click at [297, 374] on div "Hi Mon and Leo Sorry i missed the attachment :) Do you have any requests on lin…" at bounding box center [498, 374] width 403 height 167
click at [561, 376] on div "Hi Mon and Leo Sorry i missed the attachment :) Do you have any requests on lin…" at bounding box center [498, 374] width 403 height 167
click at [656, 378] on div "Hi Mon and Leo Sorry i missed the attachment :) Do you have any requests on lin…" at bounding box center [498, 374] width 403 height 167
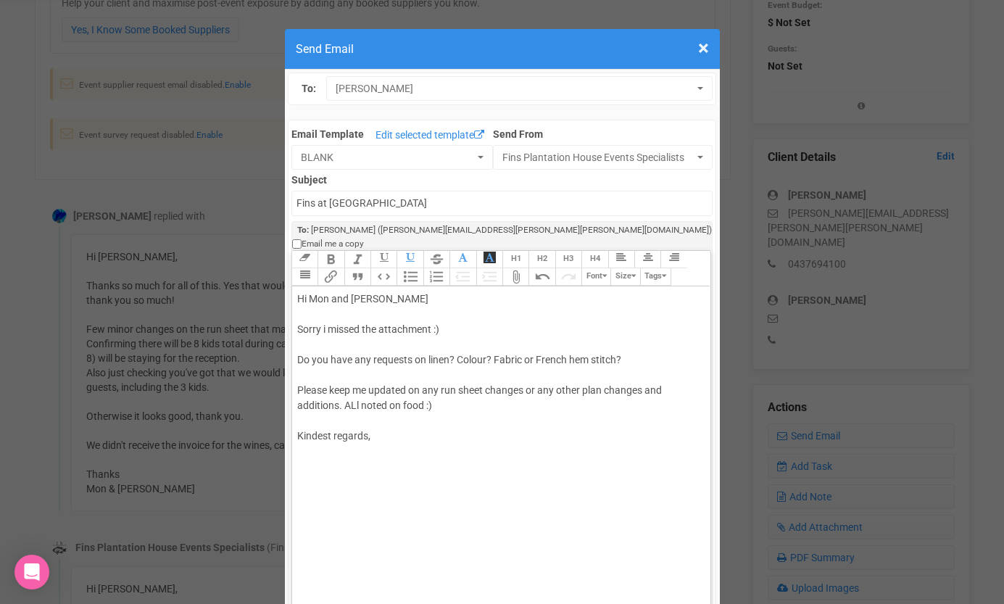
click at [355, 389] on div "Hi Mon and Leo Sorry i missed the attachment :) Do you have any requests on lin…" at bounding box center [498, 382] width 403 height 183
click at [451, 391] on div "Hi Mon and Leo Sorry i missed the attachment :) Do you have any requests on lin…" at bounding box center [498, 382] width 403 height 183
click at [368, 424] on div "Hi Mon and Leo Sorry i missed the attachment :) Do you have any requests on lin…" at bounding box center [498, 382] width 403 height 183
click at [381, 426] on div "Hi Mon and Leo Sorry i missed the attachment :) Do you have any requests on lin…" at bounding box center [498, 382] width 403 height 183
type trix-editor "<div>Hi Mon and Leo<br><br>Sorry i missed the attachment :)<br><br>Do you have …"
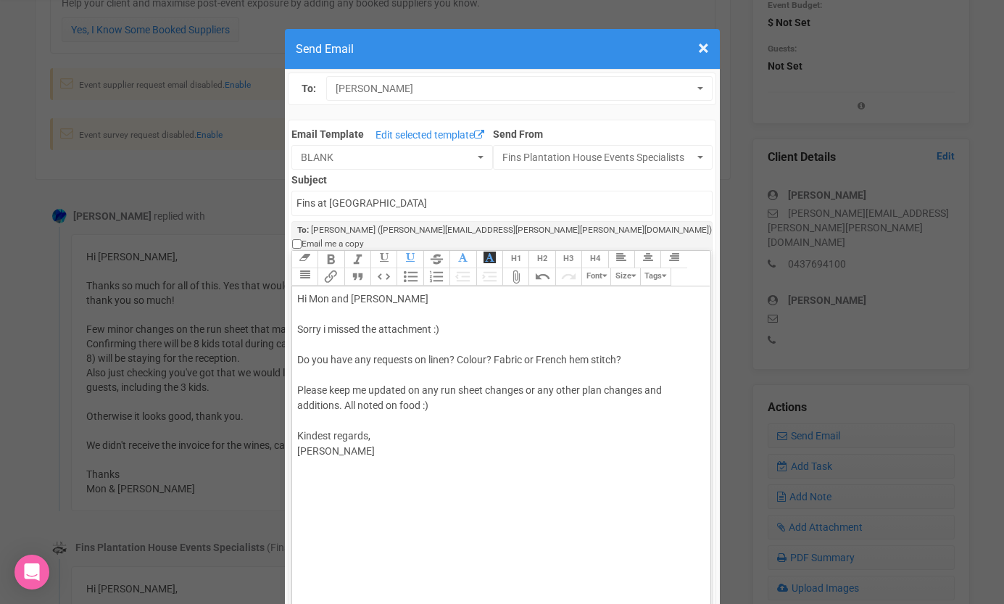
click at [418, 259] on trix-toolbar "Link Unlink Bold Italic Strikethrough H1 H2 H3 H4 Link Quote Code Bullets Numbe…" at bounding box center [500, 269] width 418 height 36
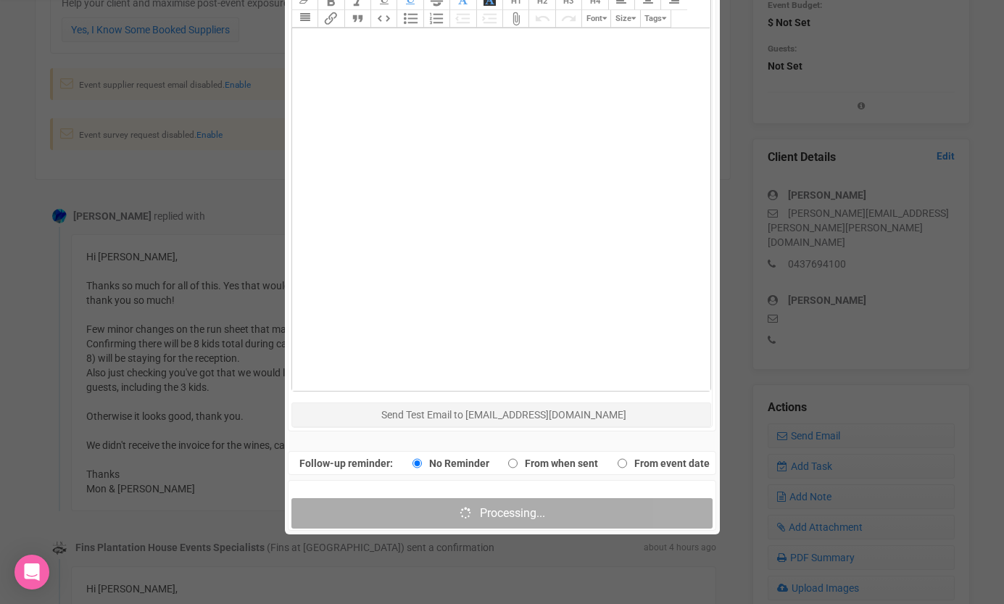
scroll to position [760, 0]
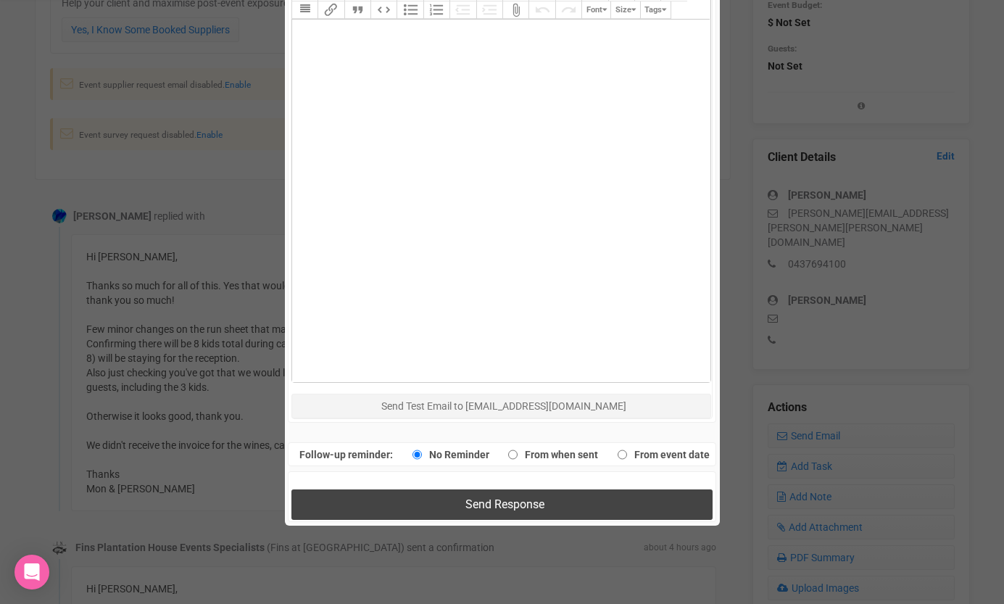
click at [563, 489] on button "Send Response" at bounding box center [501, 504] width 421 height 30
